Goal: Task Accomplishment & Management: Use online tool/utility

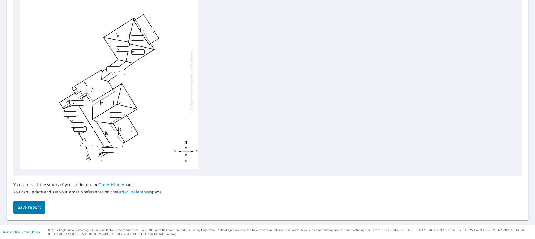
click at [122, 35] on input "5" at bounding box center [122, 35] width 13 height 5
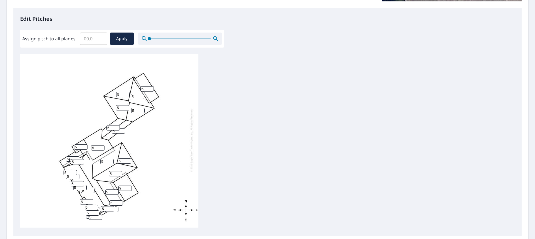
scroll to position [174, 0]
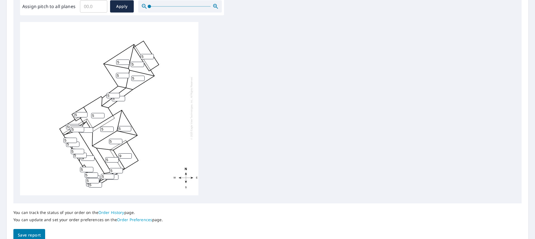
click at [77, 124] on input "5" at bounding box center [72, 126] width 13 height 5
type input "5"
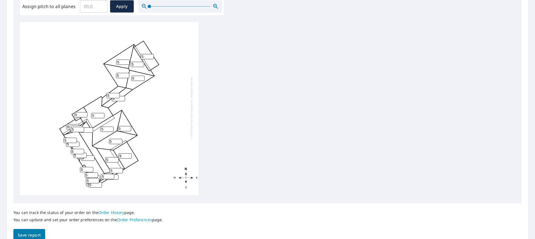
type input "9"
drag, startPoint x: 62, startPoint y: 167, endPoint x: 67, endPoint y: 160, distance: 9.1
click at [62, 167] on div "9 5 5 9 9 5 5 5 5 5 5 5 5 9 5 5 5 12 12 5 5 5 5 5 5 5 5 5 5 5 5 5" at bounding box center [109, 108] width 178 height 175
click at [74, 141] on input "6" at bounding box center [70, 141] width 13 height 5
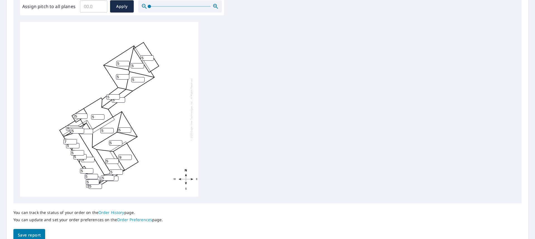
click at [74, 140] on input "7" at bounding box center [70, 141] width 13 height 5
click at [74, 140] on input "8" at bounding box center [70, 141] width 13 height 5
type input "9"
click at [74, 140] on input "9" at bounding box center [70, 141] width 13 height 5
click at [77, 144] on input "6" at bounding box center [72, 145] width 13 height 5
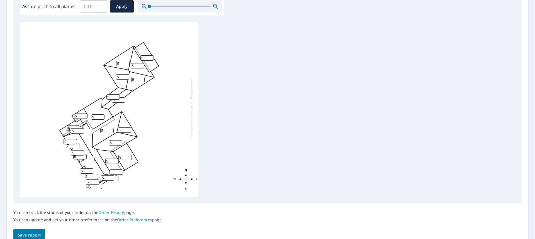
click at [77, 144] on input "7" at bounding box center [72, 145] width 13 height 5
click at [77, 144] on input "8" at bounding box center [72, 145] width 13 height 5
type input "9"
click at [77, 144] on input "9" at bounding box center [72, 145] width 13 height 5
click at [82, 151] on input "6" at bounding box center [77, 152] width 13 height 5
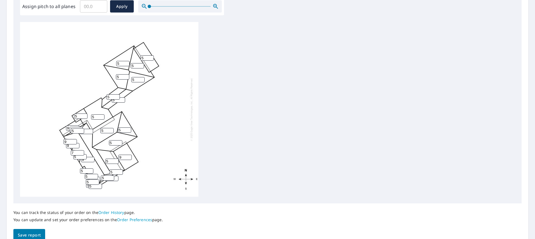
click at [82, 151] on input "7" at bounding box center [77, 152] width 13 height 5
click at [82, 151] on input "8" at bounding box center [77, 152] width 13 height 5
type input "9"
click at [82, 151] on input "9" at bounding box center [77, 152] width 13 height 5
click at [84, 155] on input "9" at bounding box center [77, 152] width 13 height 5
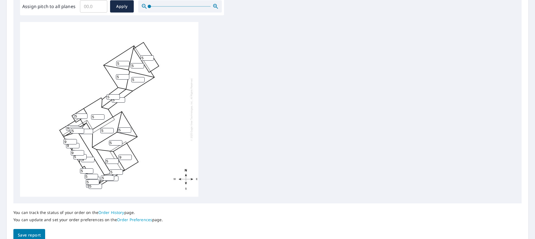
click at [84, 155] on input "9" at bounding box center [77, 152] width 13 height 5
click at [84, 156] on input "6" at bounding box center [79, 156] width 13 height 5
click at [84, 156] on input "7" at bounding box center [79, 156] width 13 height 5
click at [84, 156] on input "8" at bounding box center [79, 156] width 13 height 5
type input "9"
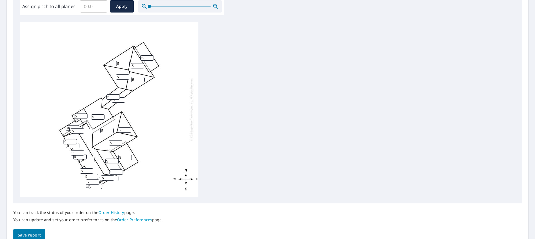
click at [84, 156] on input "9" at bounding box center [79, 156] width 13 height 5
click at [91, 158] on input "10" at bounding box center [87, 159] width 13 height 5
click at [91, 158] on input "11" at bounding box center [87, 159] width 13 height 5
click at [91, 158] on input "12" at bounding box center [87, 159] width 13 height 5
click at [91, 158] on input "13" at bounding box center [87, 159] width 13 height 5
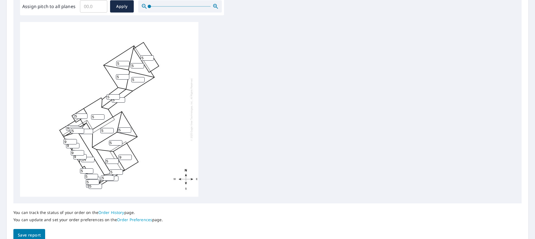
click at [91, 158] on input "14" at bounding box center [87, 159] width 13 height 5
click at [91, 158] on input "15" at bounding box center [87, 159] width 13 height 5
click at [91, 158] on input "16" at bounding box center [87, 159] width 13 height 5
click at [91, 158] on input "17" at bounding box center [87, 159] width 13 height 5
click at [91, 158] on input "18" at bounding box center [87, 159] width 13 height 5
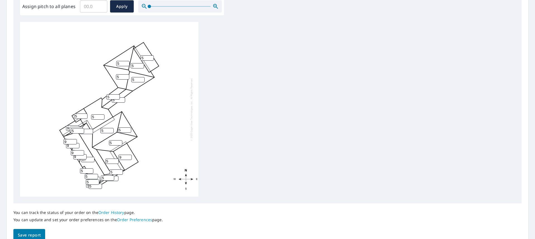
click at [91, 160] on input "17" at bounding box center [87, 159] width 13 height 5
click at [91, 160] on input "16" at bounding box center [87, 159] width 13 height 5
click at [91, 160] on input "15" at bounding box center [87, 159] width 13 height 5
click at [91, 160] on input "14" at bounding box center [87, 159] width 13 height 5
click at [91, 160] on input "13" at bounding box center [87, 159] width 13 height 5
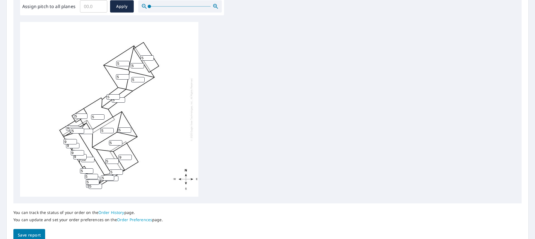
click at [91, 160] on input "12" at bounding box center [87, 159] width 13 height 5
click at [91, 160] on input "11" at bounding box center [87, 159] width 13 height 5
click at [91, 160] on input "10" at bounding box center [87, 159] width 13 height 5
type input "9"
click at [91, 160] on input "9" at bounding box center [87, 159] width 13 height 5
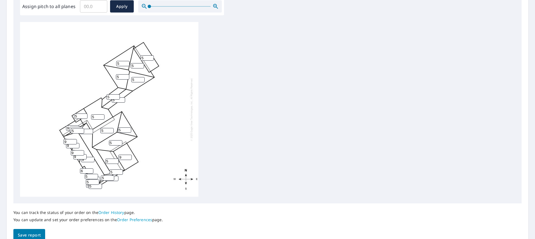
click at [90, 169] on input "6" at bounding box center [86, 171] width 13 height 5
click at [90, 169] on input "7" at bounding box center [86, 171] width 13 height 5
click at [90, 169] on input "8" at bounding box center [86, 171] width 13 height 5
type input "9"
click at [90, 169] on input "9" at bounding box center [86, 171] width 13 height 5
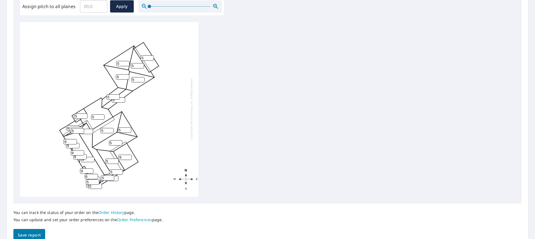
click at [95, 175] on input "6" at bounding box center [91, 176] width 13 height 5
click at [95, 175] on input "7" at bounding box center [91, 176] width 13 height 5
click at [95, 175] on input "8" at bounding box center [91, 176] width 13 height 5
type input "9"
click at [95, 175] on input "9" at bounding box center [91, 176] width 13 height 5
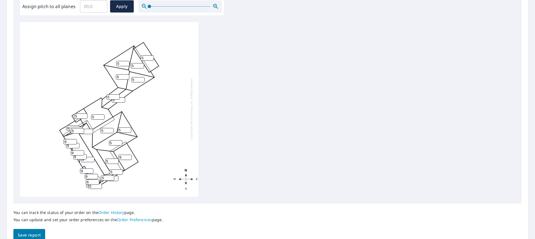
click at [97, 181] on input "6" at bounding box center [92, 182] width 13 height 5
click at [97, 181] on input "7" at bounding box center [92, 182] width 13 height 5
click at [97, 181] on input "8" at bounding box center [92, 182] width 13 height 5
type input "9"
click at [97, 181] on input "9" at bounding box center [92, 182] width 13 height 5
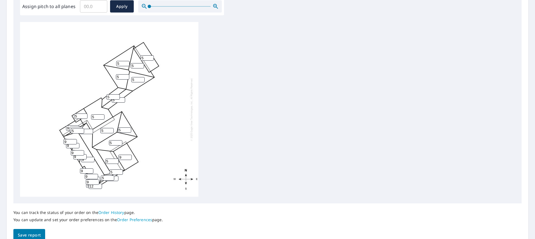
click at [99, 185] on input "12" at bounding box center [95, 186] width 13 height 5
click at [99, 187] on input "11" at bounding box center [95, 186] width 13 height 5
click at [99, 187] on input "10" at bounding box center [95, 186] width 13 height 5
type input "9"
click at [99, 187] on input "9" at bounding box center [95, 186] width 13 height 5
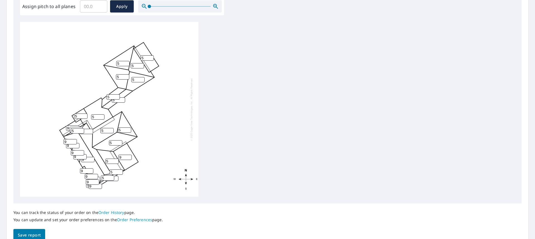
click at [214, 6] on icon "button" at bounding box center [215, 6] width 7 height 7
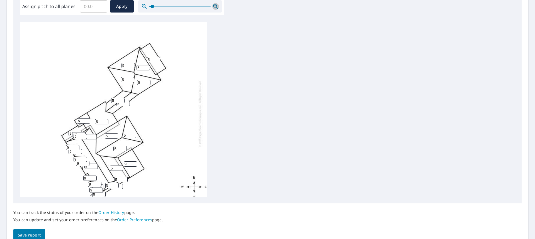
click at [214, 6] on icon "button" at bounding box center [215, 6] width 7 height 7
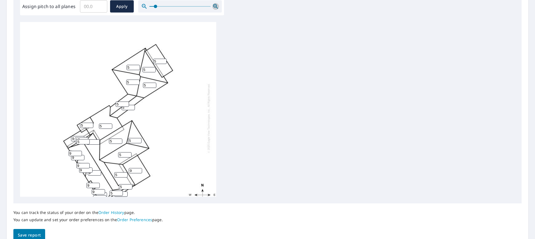
click at [214, 6] on icon "button" at bounding box center [215, 6] width 7 height 7
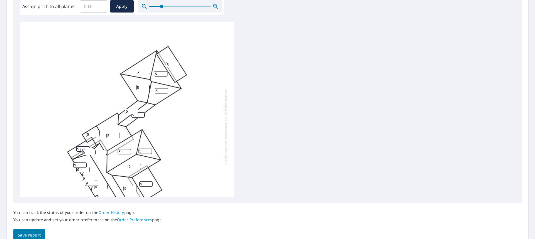
click at [214, 6] on icon "button" at bounding box center [215, 6] width 7 height 7
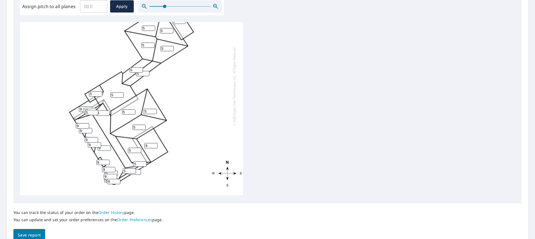
scroll to position [49, 0]
click at [213, 6] on icon "button" at bounding box center [215, 6] width 5 height 5
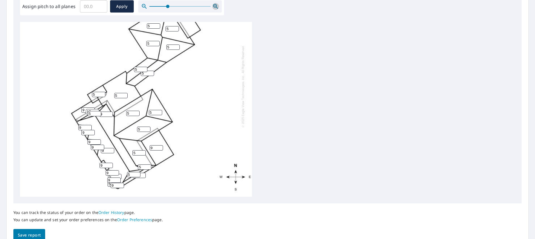
click at [213, 6] on icon "button" at bounding box center [215, 6] width 5 height 5
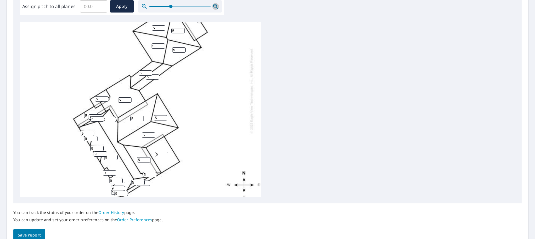
click at [213, 6] on icon "button" at bounding box center [215, 6] width 5 height 5
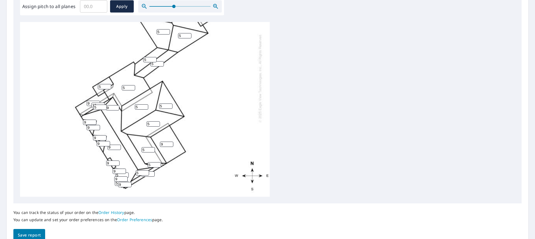
scroll to position [75, 0]
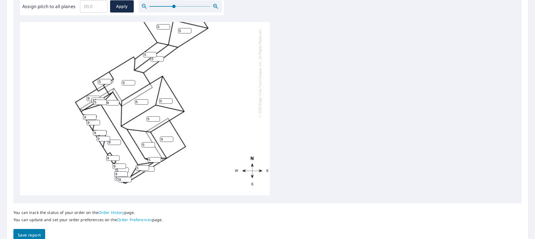
click at [215, 6] on icon "button" at bounding box center [215, 6] width 7 height 7
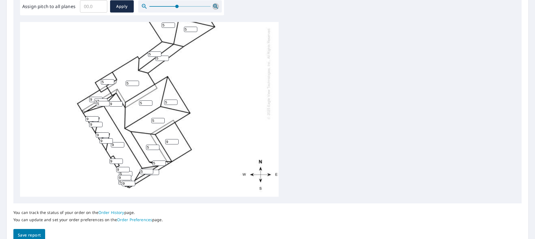
click at [215, 6] on icon "button" at bounding box center [214, 5] width 1 height 1
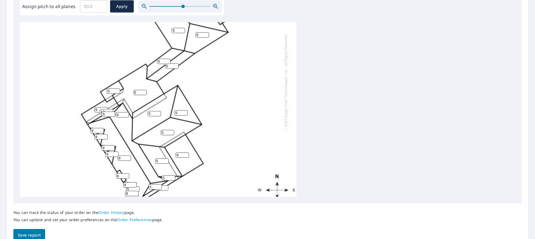
scroll to position [102, 0]
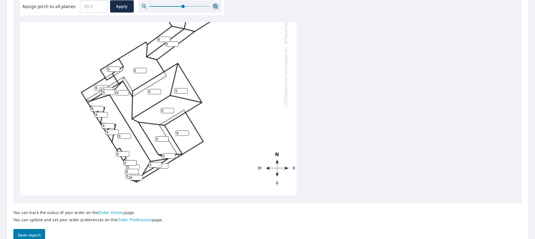
click at [214, 6] on icon "button" at bounding box center [215, 6] width 7 height 7
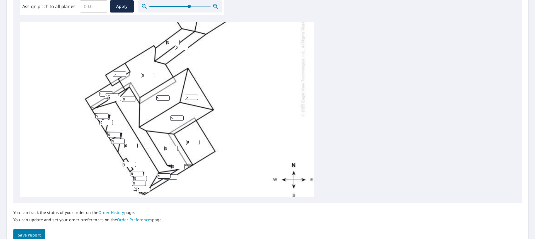
click at [214, 6] on icon "button" at bounding box center [215, 6] width 7 height 7
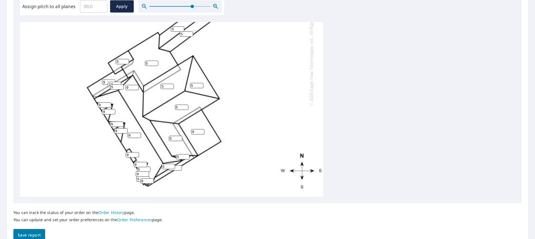
scroll to position [128, 0]
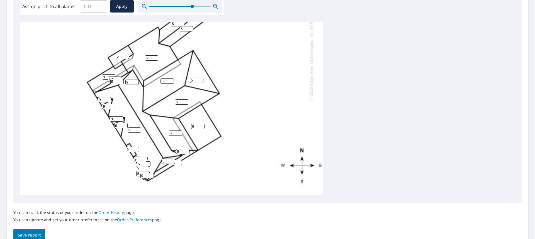
click at [214, 5] on icon "button" at bounding box center [215, 6] width 7 height 7
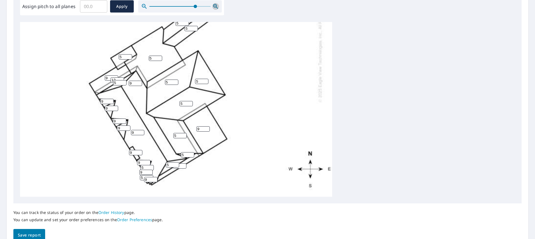
click at [214, 5] on icon "button" at bounding box center [215, 6] width 7 height 7
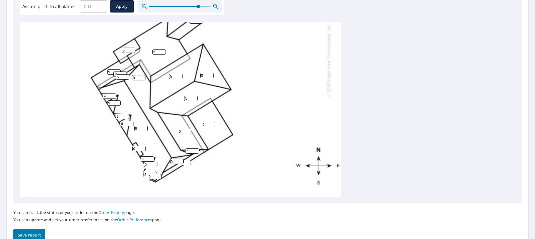
scroll to position [145, 0]
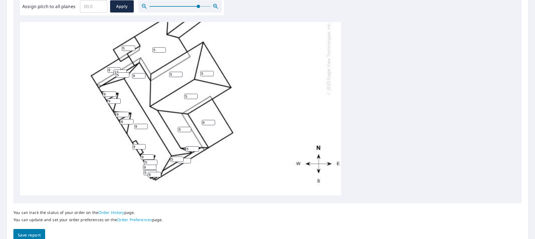
click at [213, 4] on icon "button" at bounding box center [215, 6] width 5 height 5
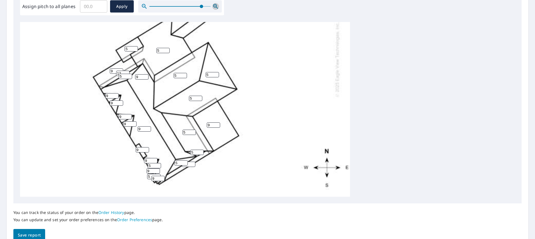
click at [213, 4] on icon "button" at bounding box center [215, 6] width 5 height 5
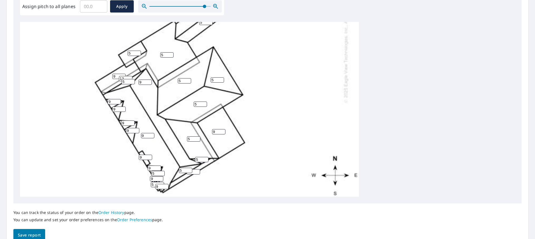
scroll to position [163, 0]
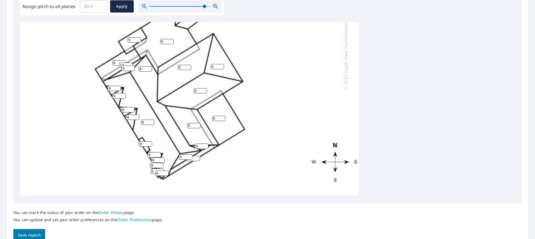
click at [162, 158] on input "6" at bounding box center [157, 160] width 13 height 5
click at [162, 158] on input "7" at bounding box center [157, 160] width 13 height 5
click at [162, 158] on input "8" at bounding box center [157, 160] width 13 height 5
type input "9"
click at [162, 158] on input "9" at bounding box center [157, 160] width 13 height 5
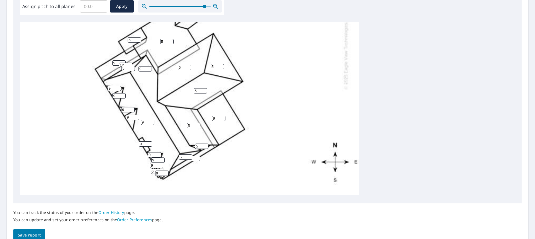
click at [161, 169] on input "6" at bounding box center [157, 171] width 13 height 5
click at [161, 169] on input "7" at bounding box center [157, 171] width 13 height 5
click at [161, 169] on input "8" at bounding box center [157, 171] width 13 height 5
type input "9"
click at [161, 169] on input "9" at bounding box center [157, 171] width 13 height 5
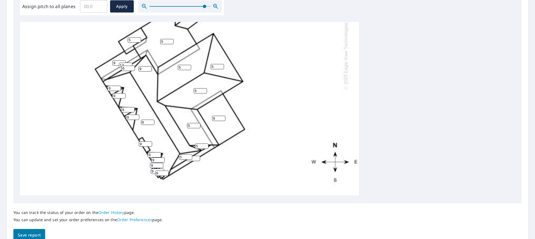
click at [132, 66] on input "6" at bounding box center [127, 68] width 13 height 5
click at [132, 63] on input "12" at bounding box center [125, 65] width 13 height 5
click at [212, 6] on icon "button" at bounding box center [215, 6] width 7 height 7
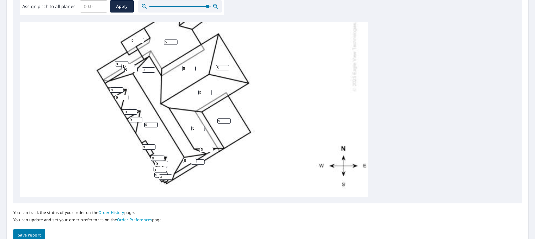
click at [212, 6] on icon "button" at bounding box center [215, 6] width 7 height 7
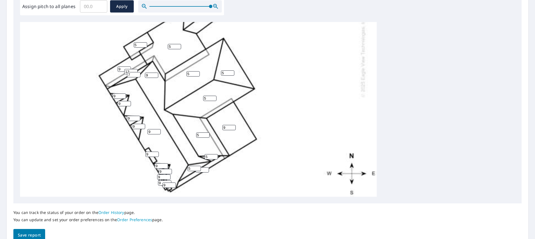
click at [137, 75] on input "7" at bounding box center [133, 74] width 13 height 5
type input "8"
click at [137, 75] on input "8" at bounding box center [133, 74] width 13 height 5
click at [135, 70] on input "13" at bounding box center [130, 71] width 13 height 5
click at [134, 73] on input "8" at bounding box center [133, 74] width 13 height 5
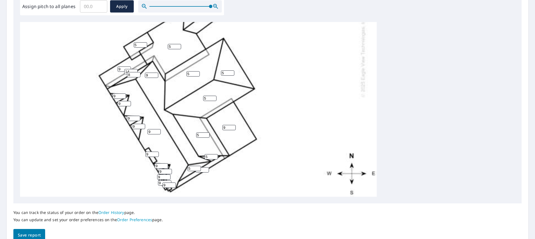
type input "14"
click at [133, 72] on input "14" at bounding box center [130, 71] width 13 height 5
click at [134, 72] on input "8" at bounding box center [133, 74] width 13 height 5
drag, startPoint x: 132, startPoint y: 73, endPoint x: 134, endPoint y: 76, distance: 3.6
click at [134, 76] on input "8" at bounding box center [133, 74] width 13 height 5
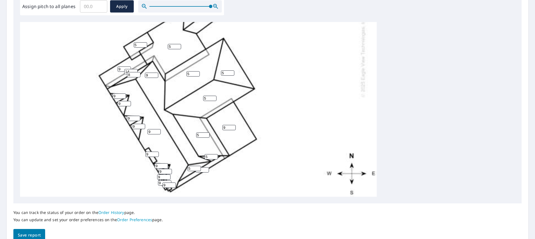
click at [126, 71] on input "14" at bounding box center [130, 71] width 13 height 5
click at [128, 71] on input "14" at bounding box center [130, 71] width 13 height 5
click at [138, 73] on input "9" at bounding box center [133, 74] width 13 height 5
click at [138, 73] on input "10" at bounding box center [133, 74] width 13 height 5
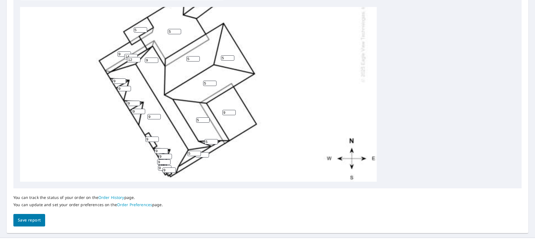
scroll to position [174, 0]
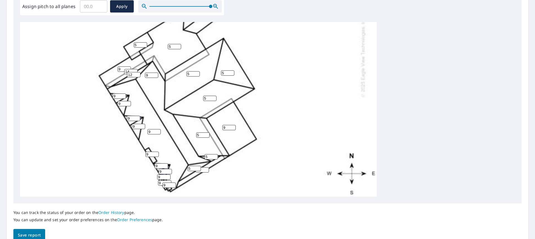
type input "1"
type input "23"
click at [70, 79] on div "9 5 5 9 9 5 5 5 5 5 5 5 5 9 5 5 5 12 14 5 23 9 9 9 9 9 9 9 5 9 9 9" at bounding box center [198, 34] width 357 height 350
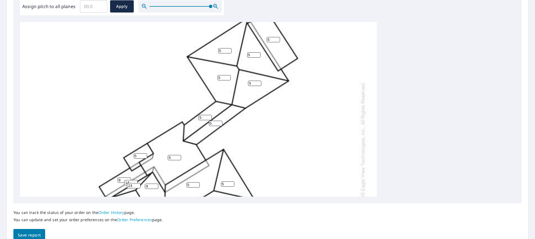
scroll to position [52, 0]
click at [227, 76] on input "6" at bounding box center [223, 77] width 13 height 5
type input "7"
click at [227, 76] on input "7" at bounding box center [223, 77] width 13 height 5
click at [228, 50] on input "6" at bounding box center [224, 50] width 13 height 5
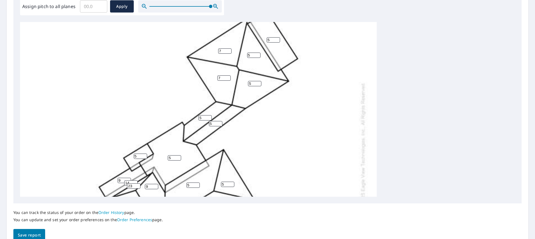
type input "7"
click at [228, 50] on input "7" at bounding box center [224, 50] width 13 height 5
click at [258, 53] on input "6" at bounding box center [253, 55] width 13 height 5
type input "7"
click at [258, 53] on input "7" at bounding box center [253, 55] width 13 height 5
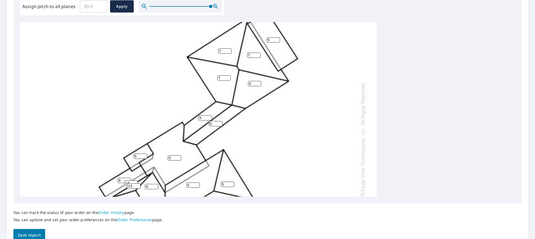
click at [258, 81] on input "5" at bounding box center [254, 83] width 13 height 5
click at [259, 82] on input "6" at bounding box center [254, 83] width 13 height 5
type input "7"
click at [259, 81] on input "7" at bounding box center [254, 83] width 13 height 5
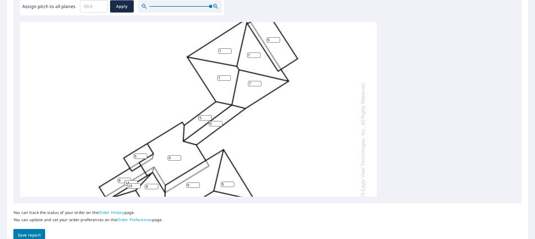
scroll to position [79, 0]
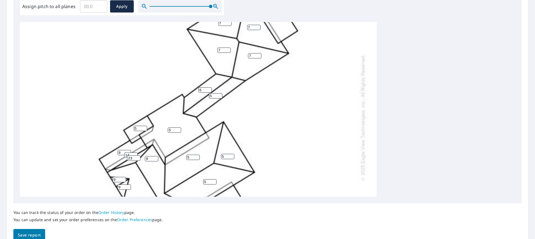
click at [209, 89] on input "6" at bounding box center [204, 89] width 13 height 5
type input "7"
click at [209, 89] on input "7" at bounding box center [204, 89] width 13 height 5
click at [220, 94] on input "6" at bounding box center [215, 95] width 13 height 5
type input "7"
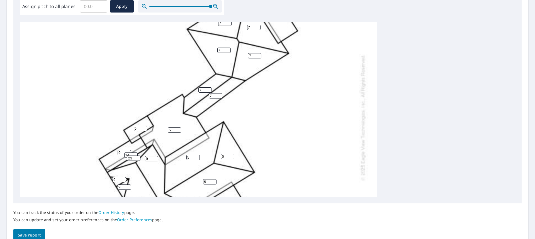
click at [220, 94] on input "7" at bounding box center [215, 95] width 13 height 5
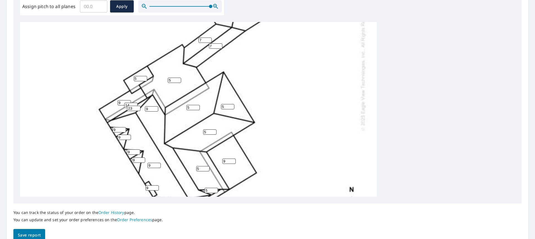
scroll to position [135, 0]
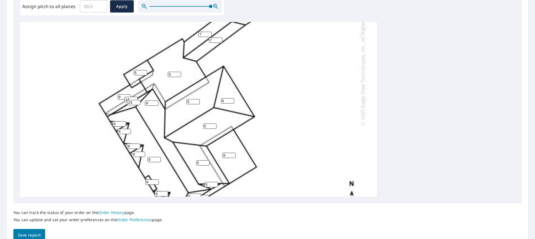
click at [232, 100] on input "6" at bounding box center [227, 100] width 13 height 5
type input "7"
click at [232, 100] on input "7" at bounding box center [227, 100] width 13 height 5
click at [196, 100] on input "6" at bounding box center [192, 101] width 13 height 5
type input "7"
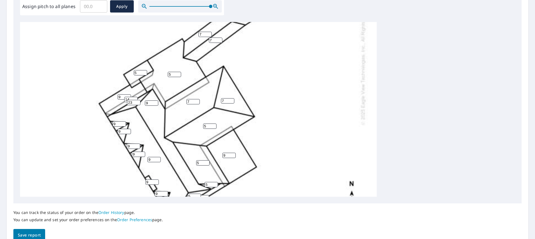
click at [196, 100] on input "7" at bounding box center [192, 101] width 13 height 5
click at [213, 124] on input "5" at bounding box center [209, 126] width 13 height 5
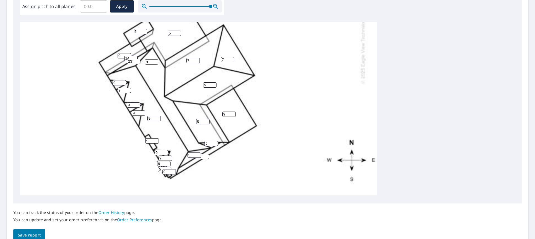
scroll to position [181, 0]
click at [215, 141] on input "6" at bounding box center [210, 143] width 13 height 5
type input "7"
click at [215, 141] on input "7" at bounding box center [210, 143] width 13 height 5
click at [206, 119] on input "6" at bounding box center [202, 121] width 13 height 5
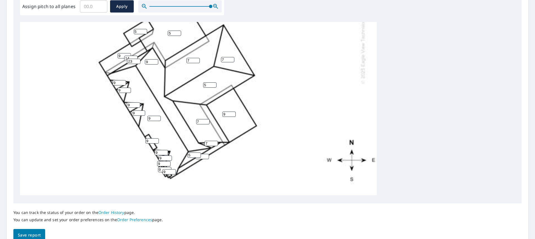
type input "7"
click at [206, 119] on input "7" at bounding box center [202, 121] width 13 height 5
click at [232, 112] on input "8" at bounding box center [228, 114] width 13 height 5
click at [232, 112] on input "7" at bounding box center [228, 114] width 13 height 5
click at [232, 112] on input "6" at bounding box center [228, 114] width 13 height 5
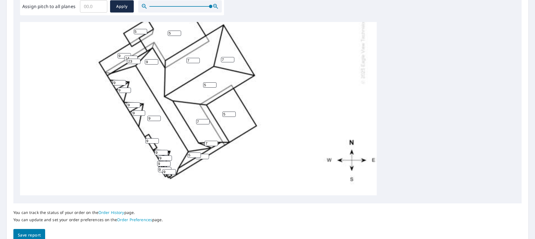
click at [232, 112] on input "5" at bounding box center [228, 114] width 13 height 5
click at [232, 112] on input "4" at bounding box center [228, 114] width 13 height 5
click at [233, 112] on input "4" at bounding box center [228, 114] width 13 height 5
type input "5"
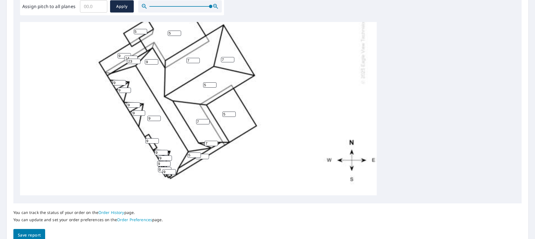
click at [233, 112] on input "5" at bounding box center [228, 114] width 13 height 5
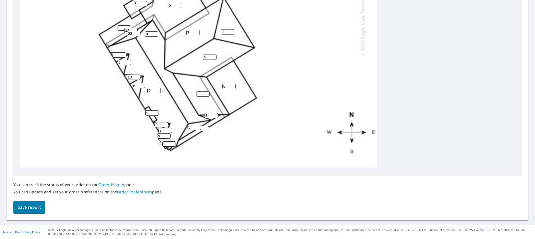
click at [137, 75] on input "10" at bounding box center [133, 77] width 13 height 5
click at [137, 75] on input "9" at bounding box center [133, 77] width 13 height 5
click at [137, 75] on input "8" at bounding box center [133, 77] width 13 height 5
type input "7"
click at [137, 75] on input "7" at bounding box center [133, 77] width 13 height 5
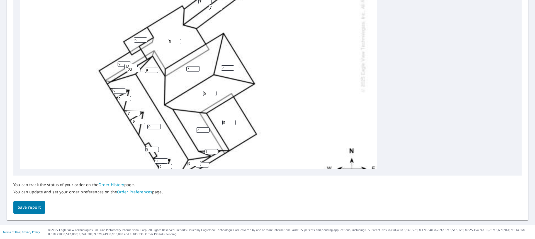
scroll to position [153, 0]
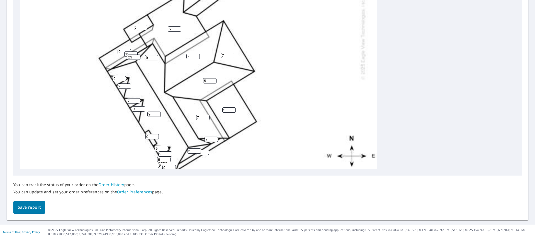
click at [134, 52] on input "15" at bounding box center [130, 54] width 13 height 5
click at [131, 53] on input "15" at bounding box center [130, 54] width 13 height 5
type input "1"
type input "5"
click at [121, 51] on input "9" at bounding box center [124, 51] width 13 height 5
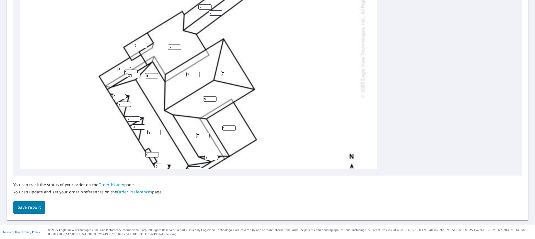
scroll to position [125, 0]
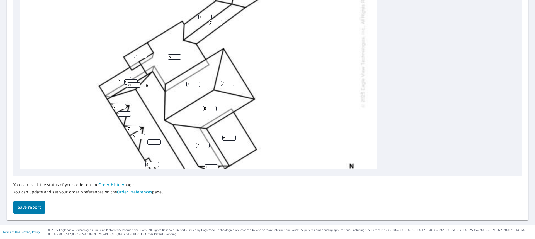
type input "5"
click at [207, 108] on input "5" at bounding box center [209, 108] width 13 height 5
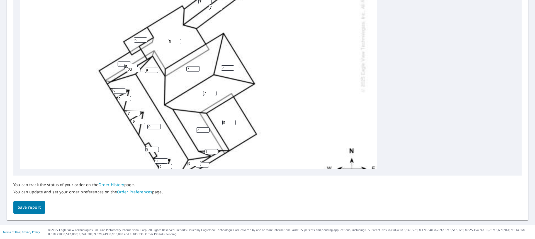
scroll to position [181, 0]
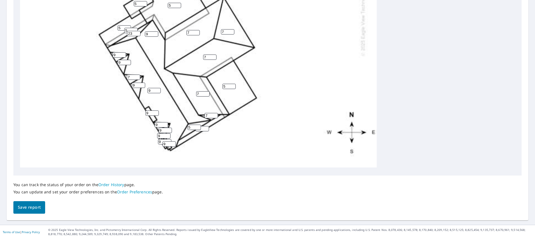
type input "7"
click at [149, 31] on input "9" at bounding box center [151, 33] width 13 height 5
type input "7"
click at [192, 125] on input "5" at bounding box center [193, 127] width 13 height 5
type input "23"
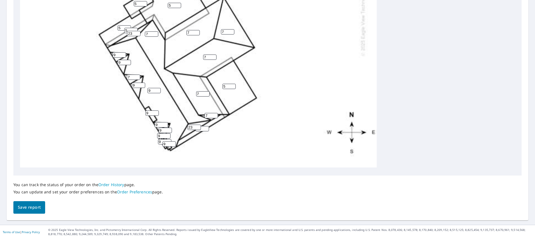
click at [203, 126] on input "12" at bounding box center [202, 128] width 13 height 5
type input "1"
type input "5"
click at [137, 83] on input "9" at bounding box center [138, 85] width 13 height 5
type input "7"
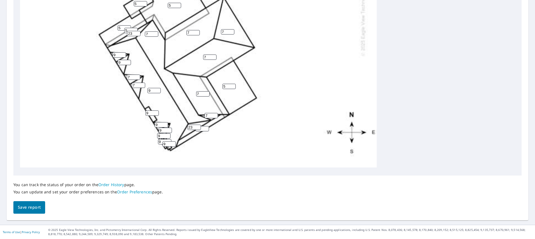
click at [121, 60] on input "9" at bounding box center [124, 62] width 13 height 5
type input "7"
click at [116, 52] on input "9" at bounding box center [119, 54] width 13 height 5
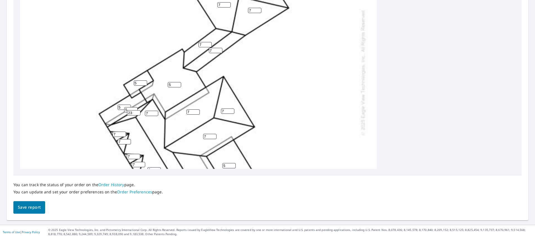
scroll to position [69, 0]
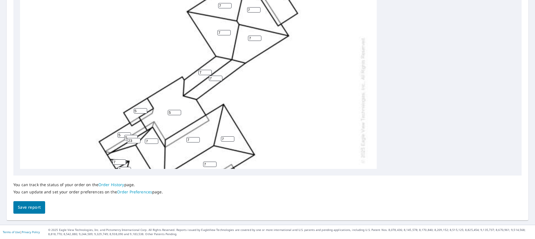
type input "7"
click at [203, 72] on input "7" at bounding box center [204, 72] width 13 height 5
type input "5"
click at [211, 78] on input "7" at bounding box center [215, 78] width 13 height 5
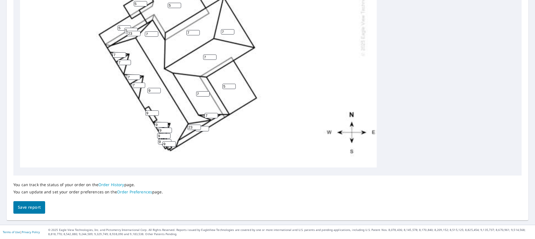
scroll to position [181, 0]
type input "5"
click at [202, 126] on input "5" at bounding box center [202, 128] width 13 height 5
type input "5"
click at [150, 111] on input "9" at bounding box center [151, 113] width 13 height 5
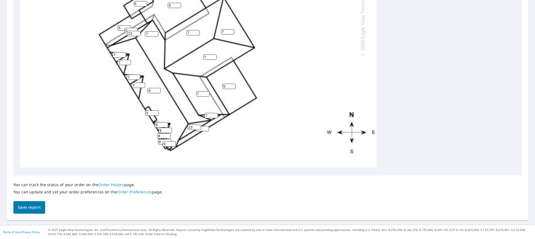
type input "5"
click at [161, 122] on input "9" at bounding box center [161, 124] width 13 height 5
type input "7"
click at [165, 128] on input "9" at bounding box center [165, 130] width 13 height 5
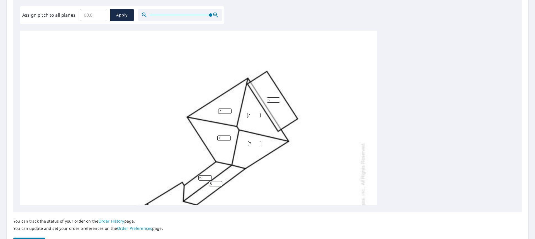
scroll to position [118, 0]
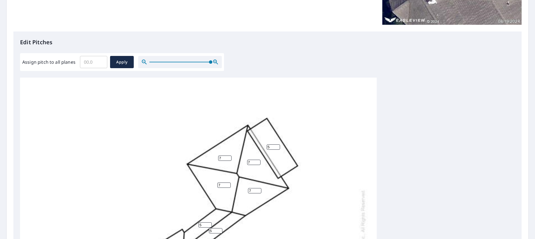
type input "7"
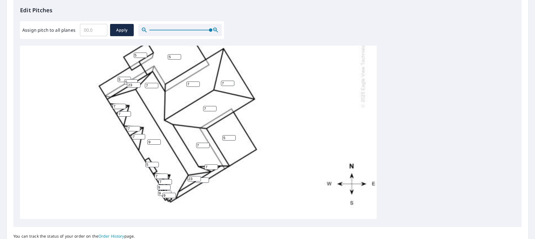
scroll to position [202, 0]
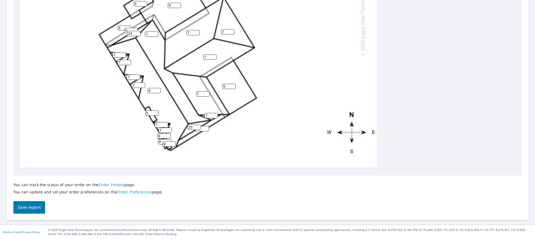
click at [168, 142] on input "9" at bounding box center [168, 144] width 13 height 5
type input "5"
click at [161, 139] on input "9" at bounding box center [164, 141] width 13 height 5
type input "5"
click at [162, 133] on input "9" at bounding box center [163, 135] width 13 height 5
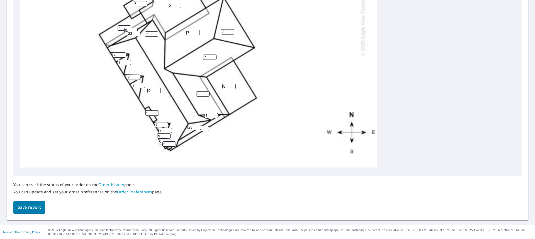
type input "5"
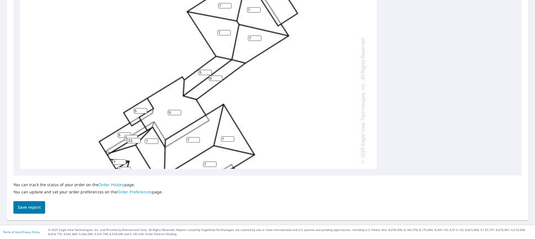
scroll to position [13, 0]
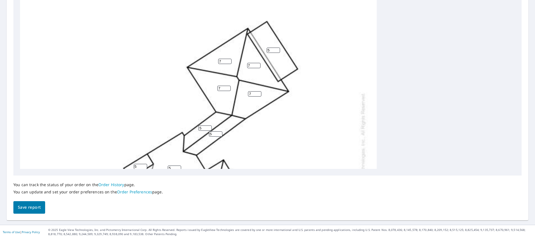
click at [223, 61] on input "7" at bounding box center [224, 61] width 13 height 5
type input "5"
click at [251, 65] on input "7" at bounding box center [253, 65] width 13 height 5
type input "5"
click at [221, 87] on input "7" at bounding box center [223, 88] width 13 height 5
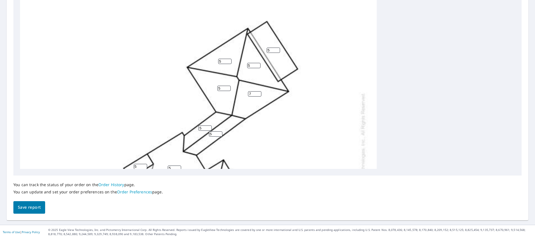
type input "5"
click at [252, 94] on input "7" at bounding box center [254, 93] width 13 height 5
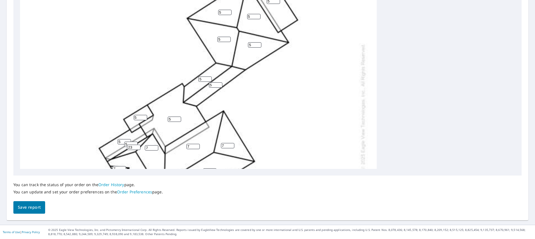
scroll to position [69, 0]
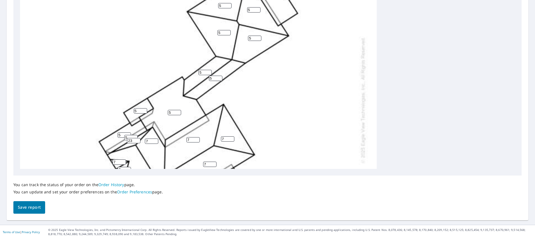
type input "5"
click at [279, 126] on div "9 5 7 7 5 7 5 5 5 5 7 5 7 5 5 5 5 5 5 23 23 7 7 7 7 7 5 7 7 5 5 5" at bounding box center [198, 100] width 357 height 350
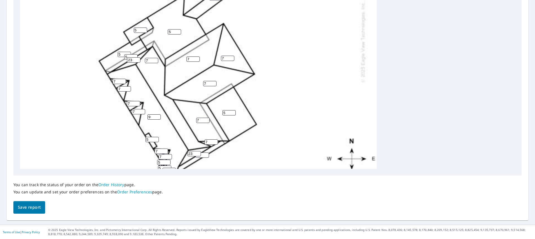
scroll to position [153, 0]
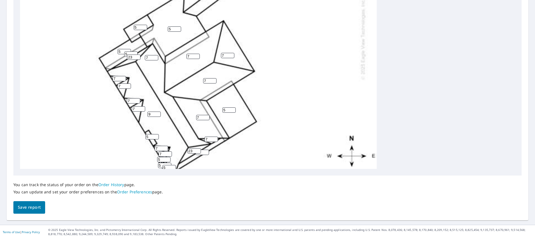
click at [200, 118] on input "7" at bounding box center [202, 117] width 13 height 5
type input "5"
click at [150, 58] on input "7" at bounding box center [151, 57] width 13 height 5
type input "5"
click at [191, 55] on input "7" at bounding box center [192, 56] width 13 height 5
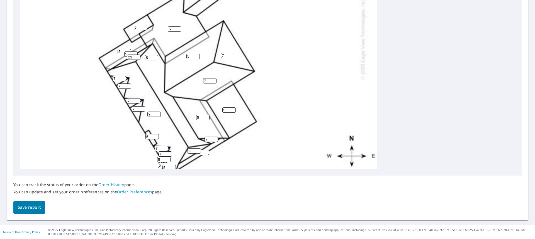
type input "5"
click at [225, 54] on input "7" at bounding box center [227, 55] width 13 height 5
type input "5"
click at [208, 80] on input "7" at bounding box center [209, 80] width 13 height 5
type input "5"
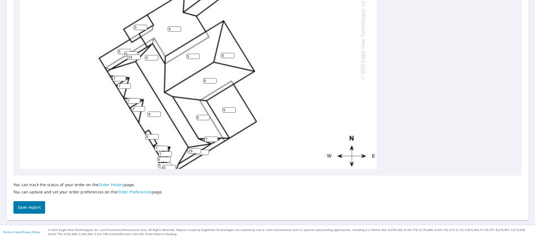
click at [207, 139] on input "7" at bounding box center [210, 139] width 13 height 5
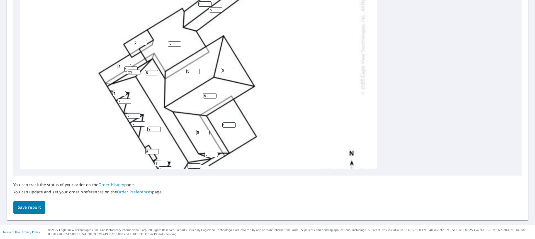
scroll to position [125, 0]
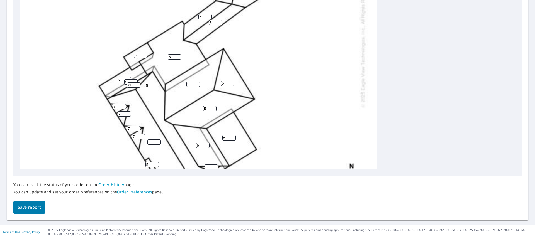
type input "5"
click at [151, 86] on input "5" at bounding box center [151, 85] width 13 height 5
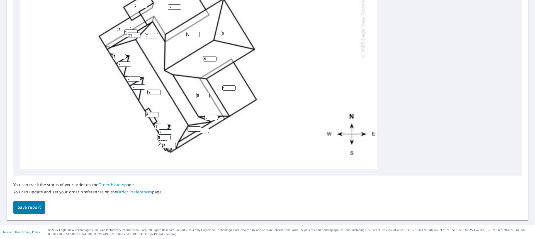
scroll to position [181, 0]
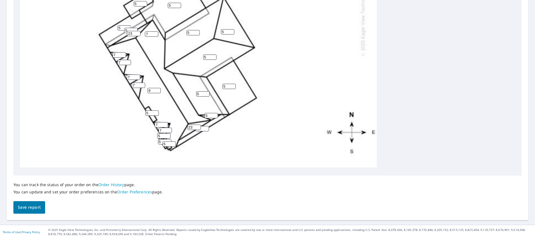
type input "7"
click at [34, 206] on span "Save report" at bounding box center [29, 207] width 23 height 7
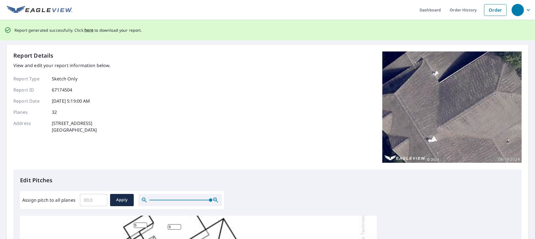
scroll to position [0, 0]
click at [86, 31] on span "here" at bounding box center [88, 30] width 9 height 7
